Goal: Communication & Community: Answer question/provide support

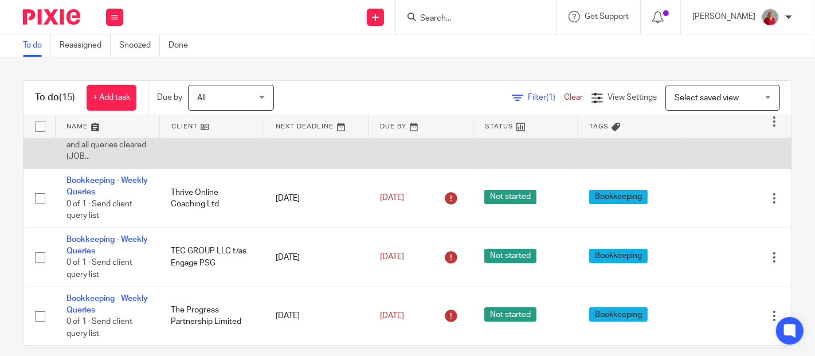
scroll to position [127, 0]
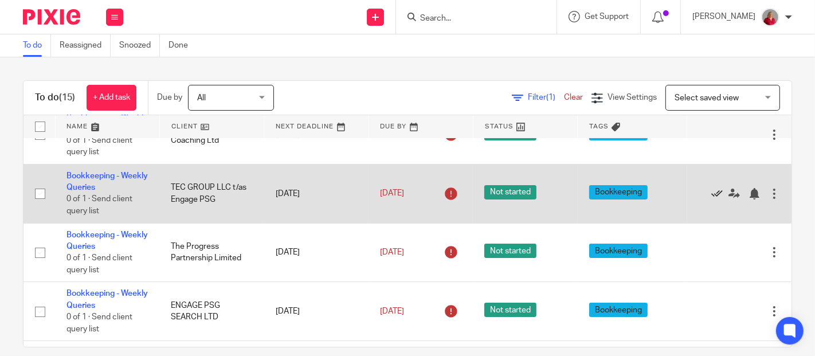
click at [711, 193] on icon at bounding box center [716, 193] width 11 height 11
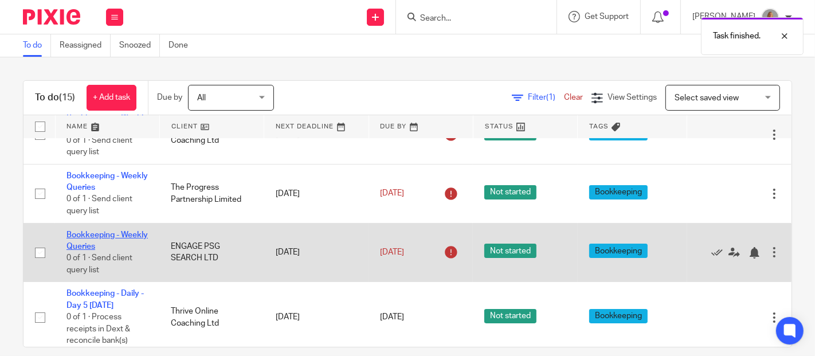
click at [83, 242] on link "Bookkeeping - Weekly Queries" at bounding box center [106, 240] width 81 height 19
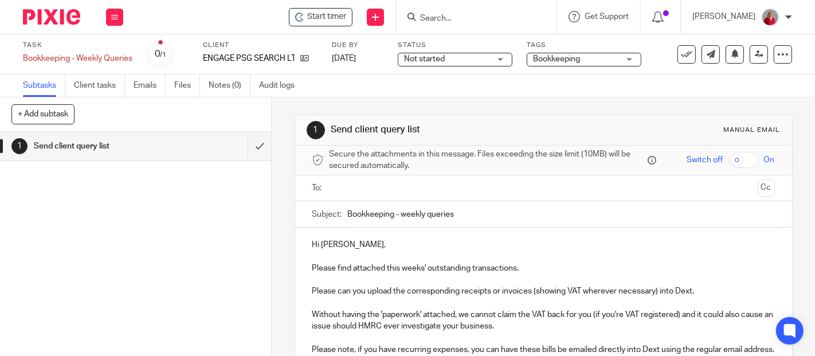
click at [359, 190] on input "text" at bounding box center [544, 188] width 420 height 13
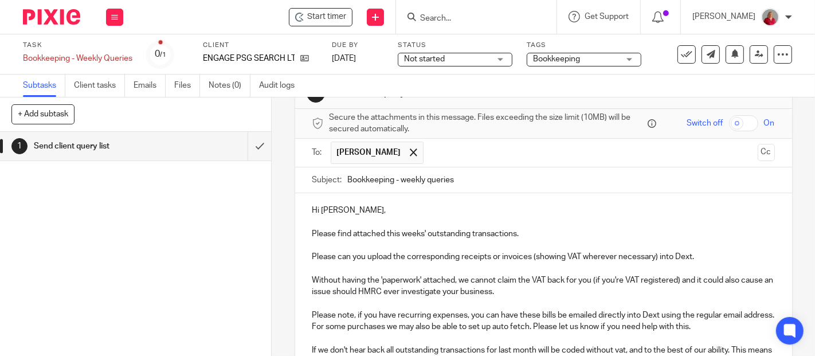
scroll to position [64, 0]
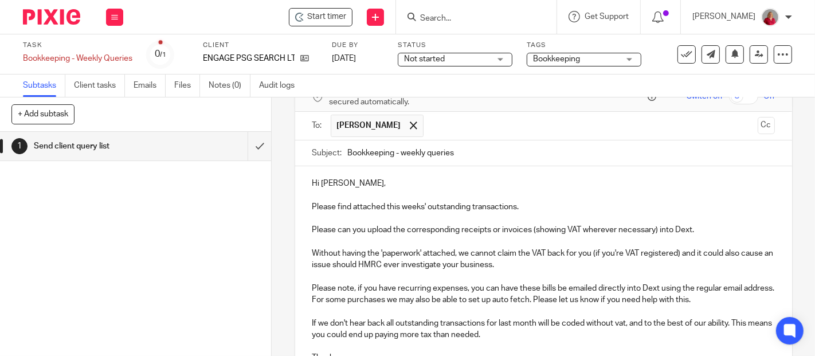
click at [537, 205] on p "Please find attached this weeks' outstanding transactions." at bounding box center [543, 202] width 463 height 24
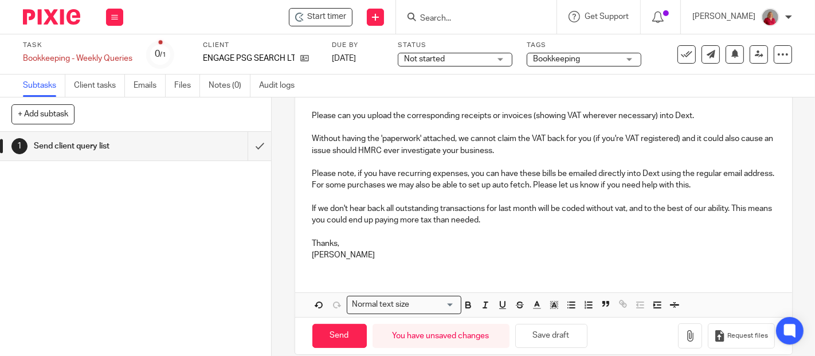
scroll to position [191, 0]
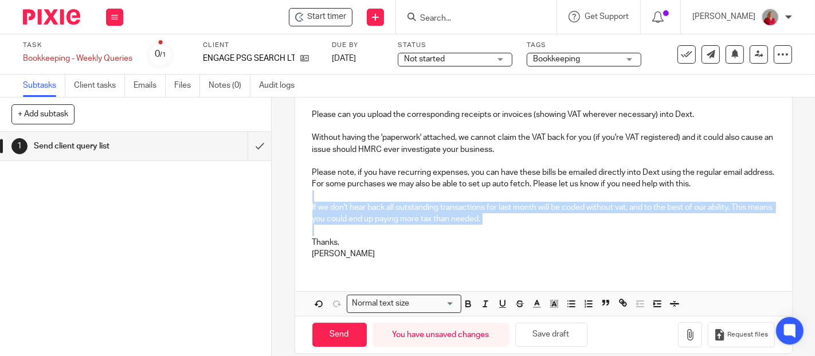
drag, startPoint x: 306, startPoint y: 192, endPoint x: 503, endPoint y: 226, distance: 199.5
click at [503, 226] on div "Hi Faye, Please find attached this weeks' outstanding transactions. We need to …" at bounding box center [543, 153] width 497 height 229
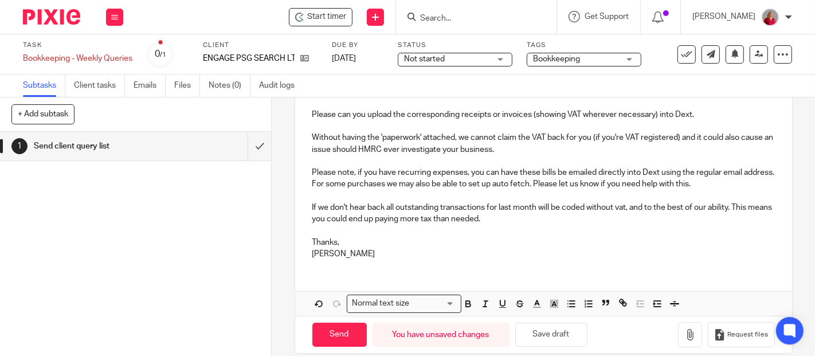
scroll to position [169, 0]
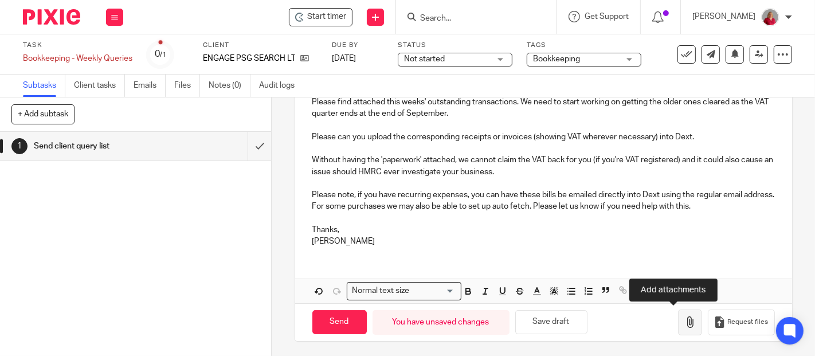
click at [684, 316] on icon "button" at bounding box center [689, 321] width 11 height 11
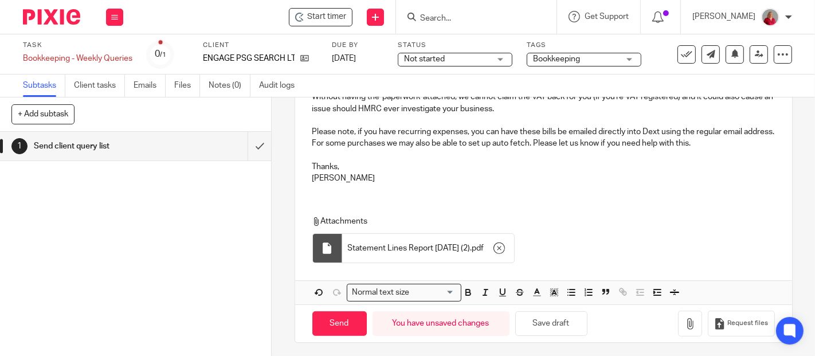
scroll to position [233, 0]
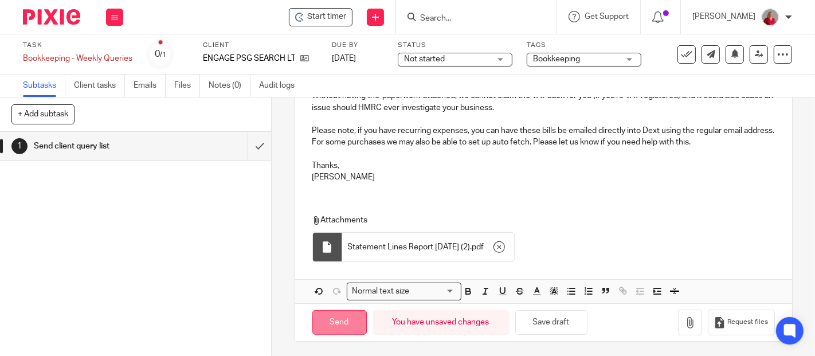
click at [349, 320] on input "Send" at bounding box center [339, 322] width 54 height 25
type input "Sent"
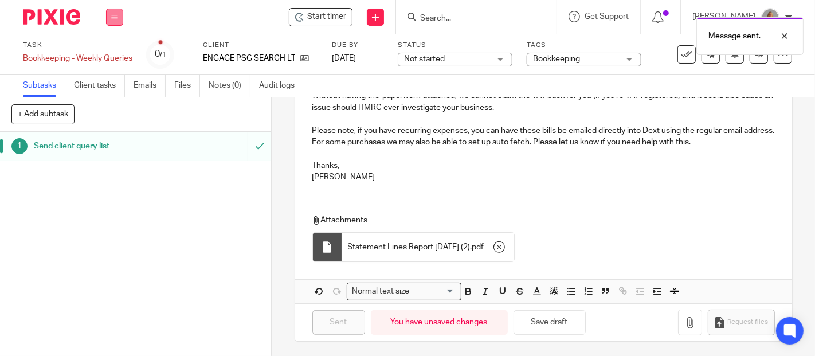
click at [119, 14] on button at bounding box center [114, 17] width 17 height 17
click at [113, 52] on link "Work" at bounding box center [109, 53] width 20 height 8
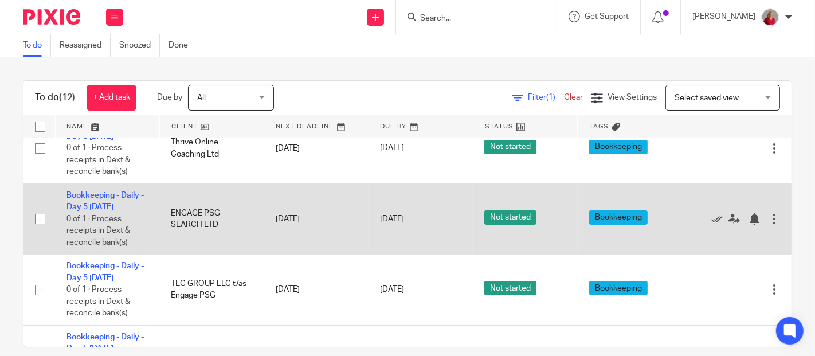
scroll to position [255, 0]
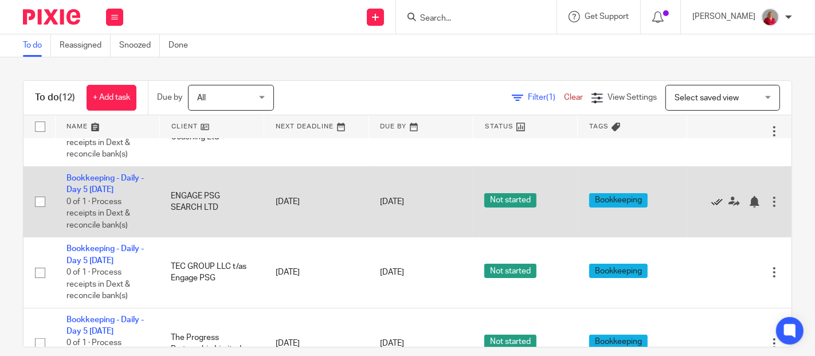
click at [711, 199] on icon at bounding box center [716, 201] width 11 height 11
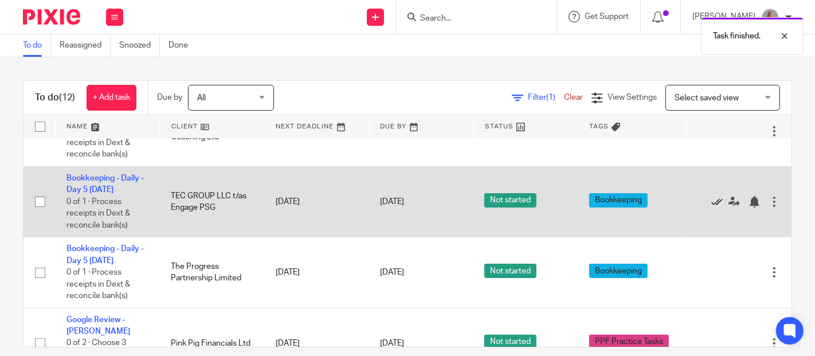
click at [711, 199] on icon at bounding box center [716, 201] width 11 height 11
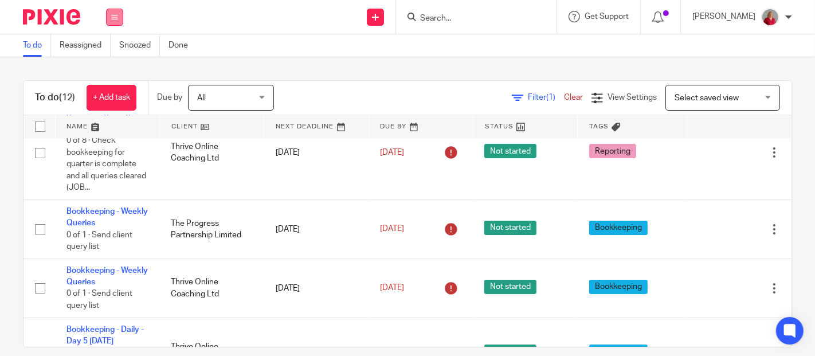
scroll to position [0, 0]
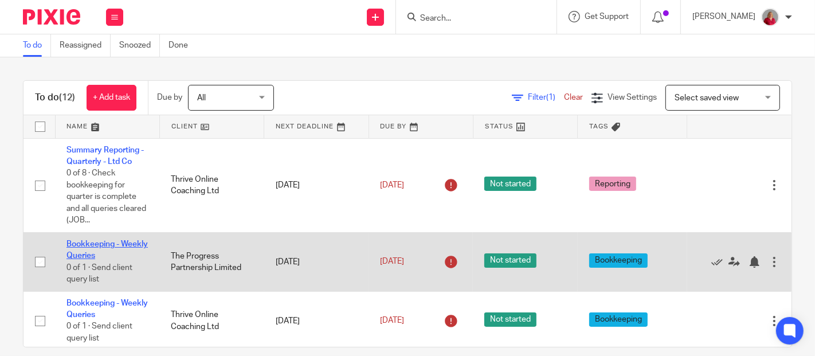
click at [99, 252] on link "Bookkeeping - Weekly Queries" at bounding box center [106, 249] width 81 height 19
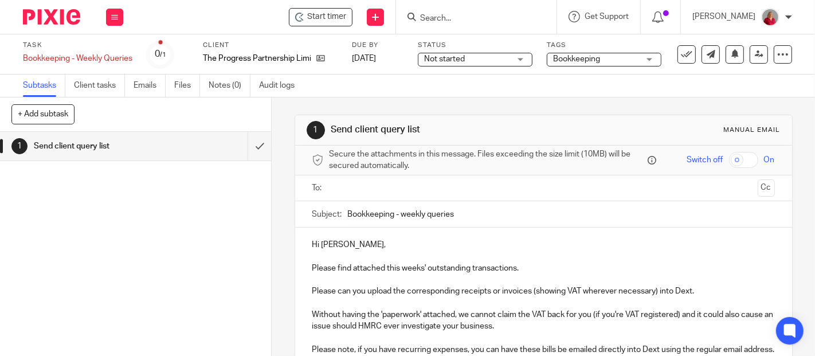
click at [372, 186] on input "text" at bounding box center [544, 188] width 420 height 13
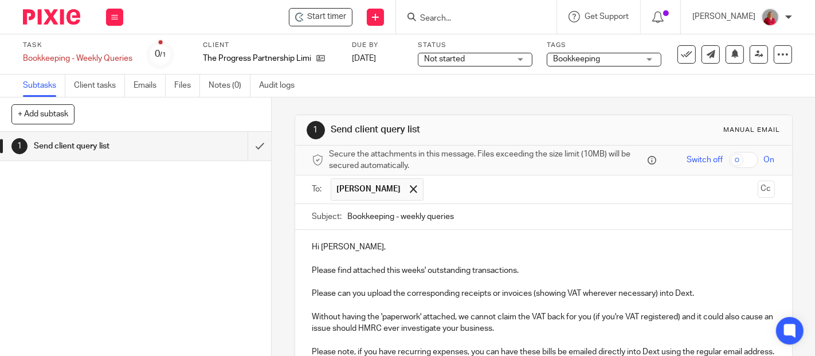
click at [460, 178] on ul "[PERSON_NAME]" at bounding box center [544, 189] width 427 height 28
click at [463, 187] on input "text" at bounding box center [590, 189] width 323 height 22
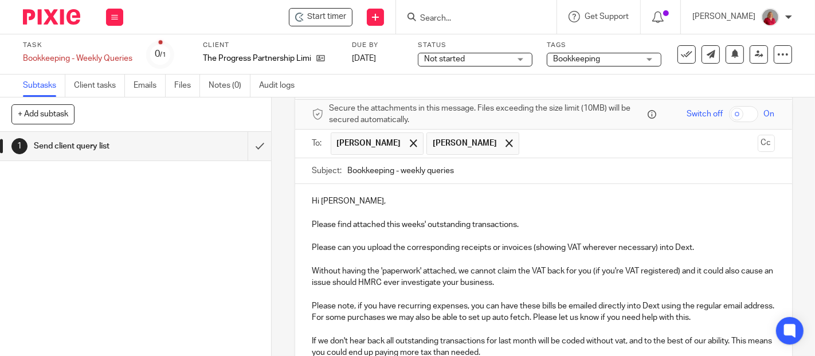
scroll to position [64, 0]
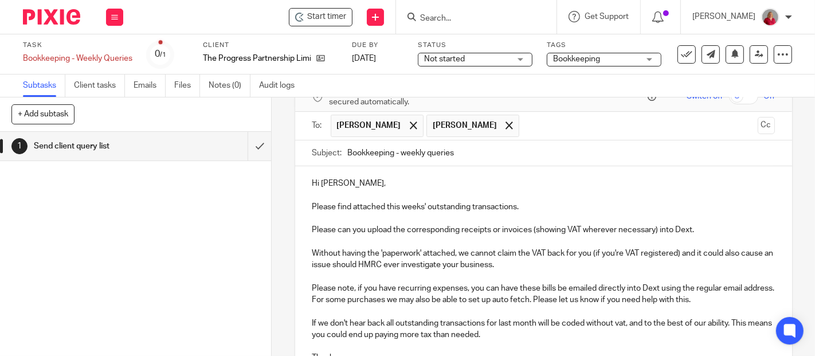
click at [379, 185] on p "Hi Katherine," at bounding box center [543, 183] width 463 height 11
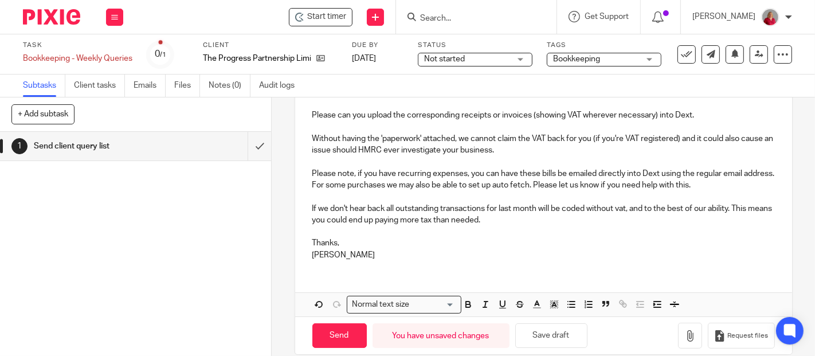
scroll to position [191, 0]
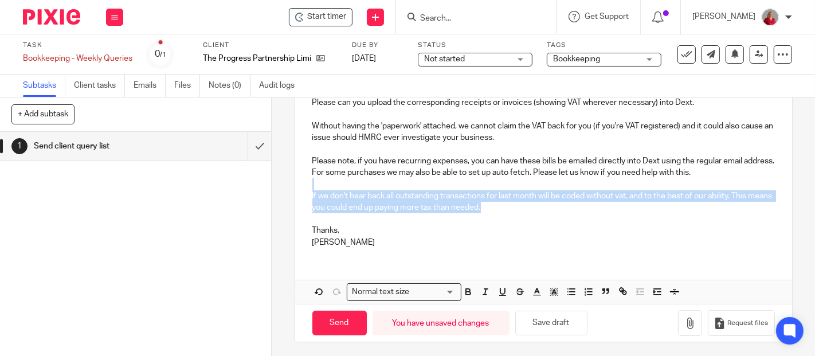
drag, startPoint x: 307, startPoint y: 182, endPoint x: 624, endPoint y: 212, distance: 317.8
click at [624, 212] on div "Hi Katherine and Charlotte, Please find attached this weeks' outstanding transa…" at bounding box center [543, 148] width 497 height 218
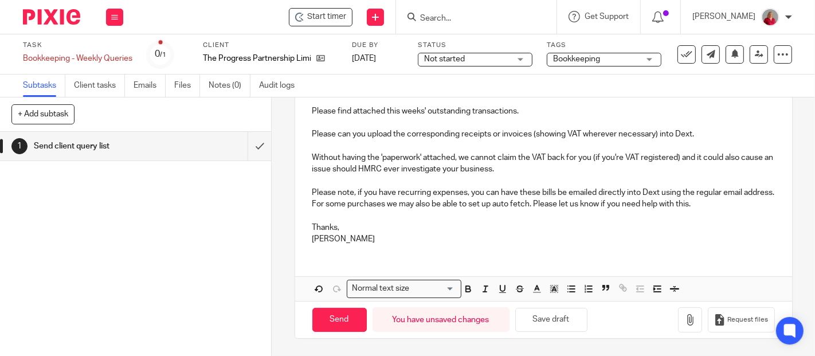
scroll to position [157, 0]
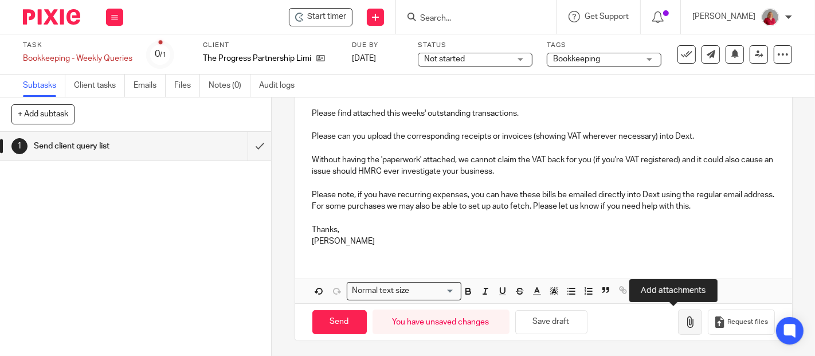
click at [684, 319] on icon "button" at bounding box center [689, 321] width 11 height 11
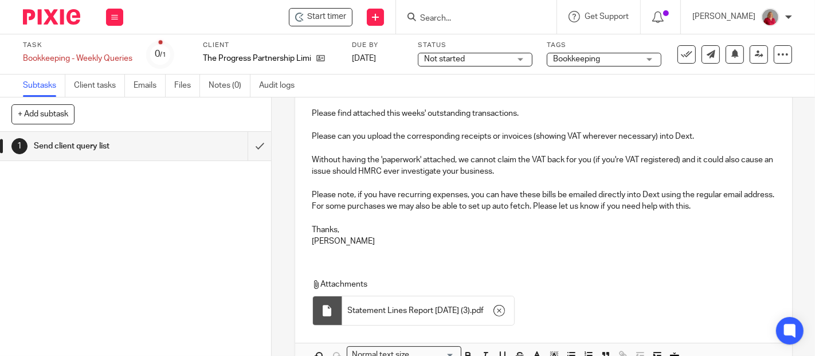
scroll to position [221, 0]
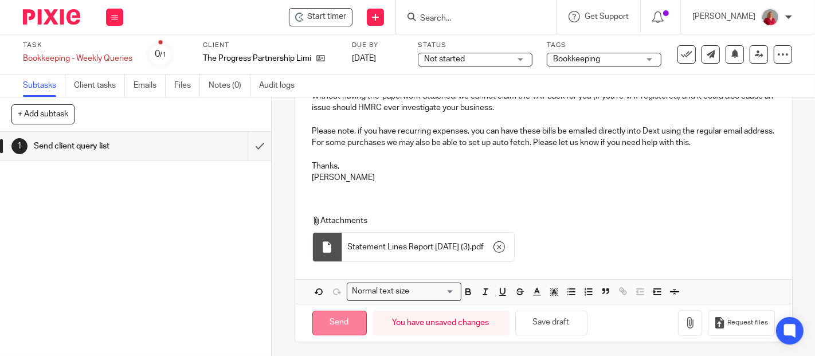
click at [342, 316] on input "Send" at bounding box center [339, 323] width 54 height 25
type input "Sent"
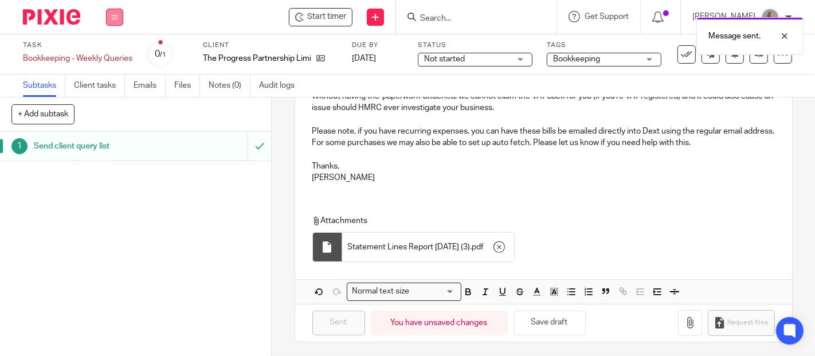
click at [112, 15] on icon at bounding box center [114, 17] width 7 height 7
click at [115, 52] on link "Work" at bounding box center [109, 53] width 20 height 8
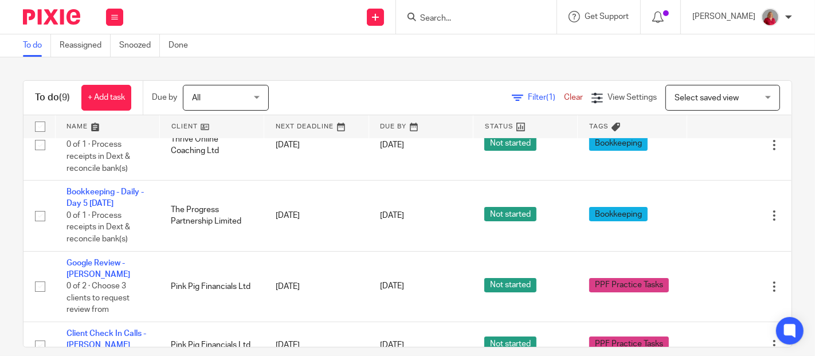
scroll to position [191, 0]
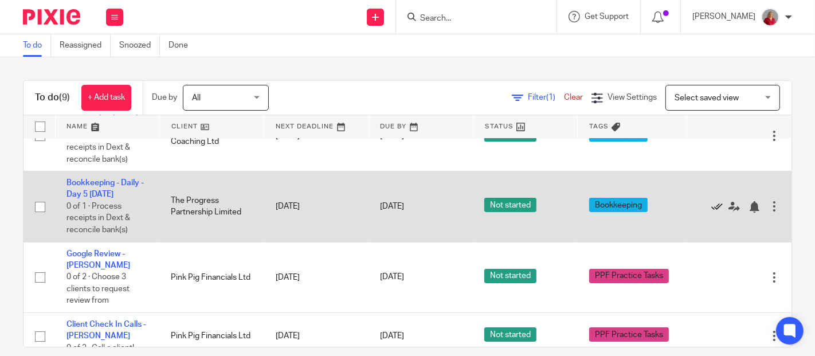
click at [711, 203] on icon at bounding box center [716, 206] width 11 height 11
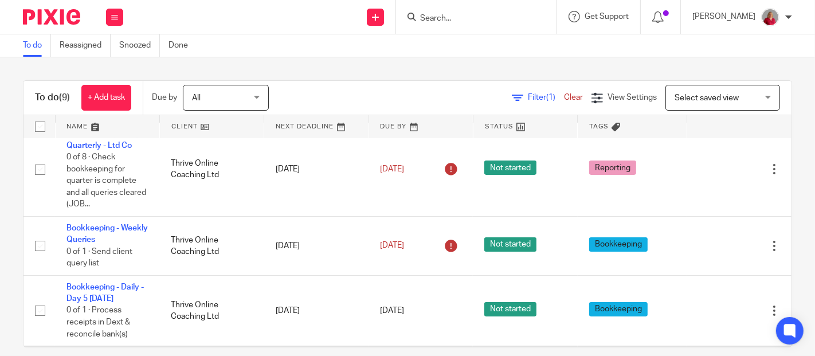
scroll to position [0, 0]
